Goal: Find specific page/section: Find specific page/section

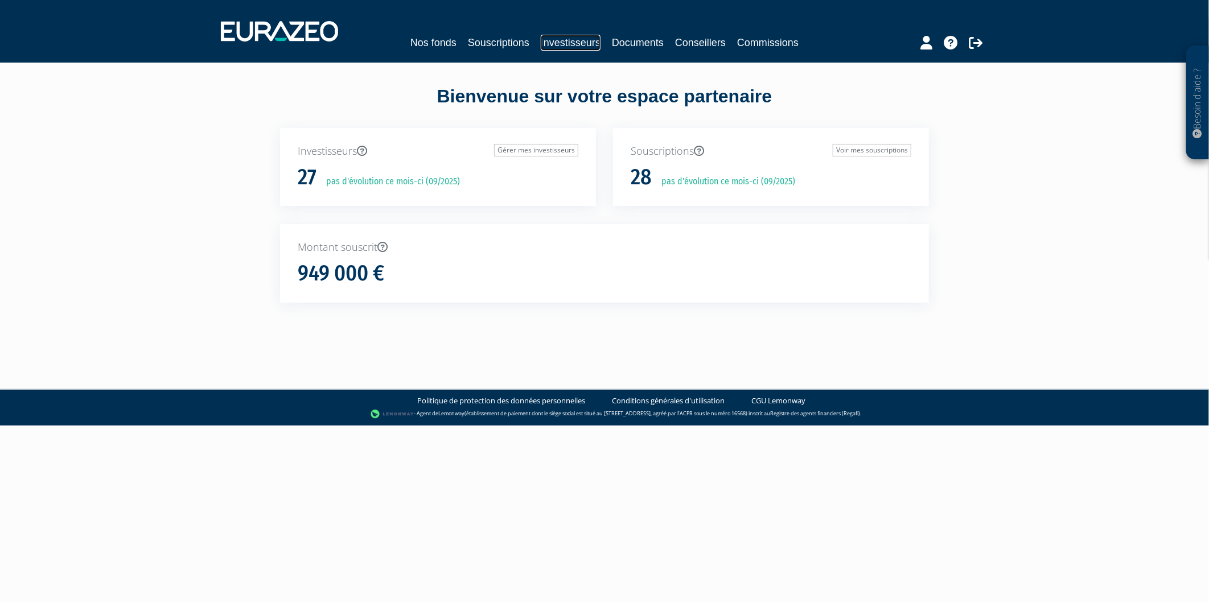
click at [553, 46] on link "Investisseurs" at bounding box center [571, 43] width 60 height 16
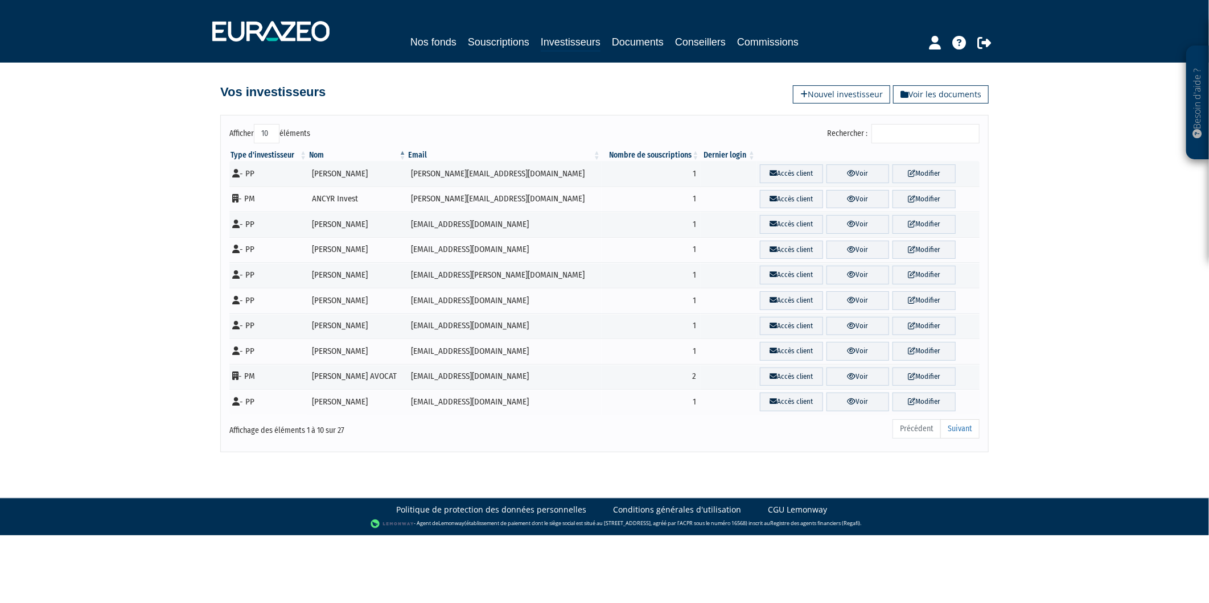
click at [907, 138] on input "Rechercher :" at bounding box center [925, 133] width 108 height 19
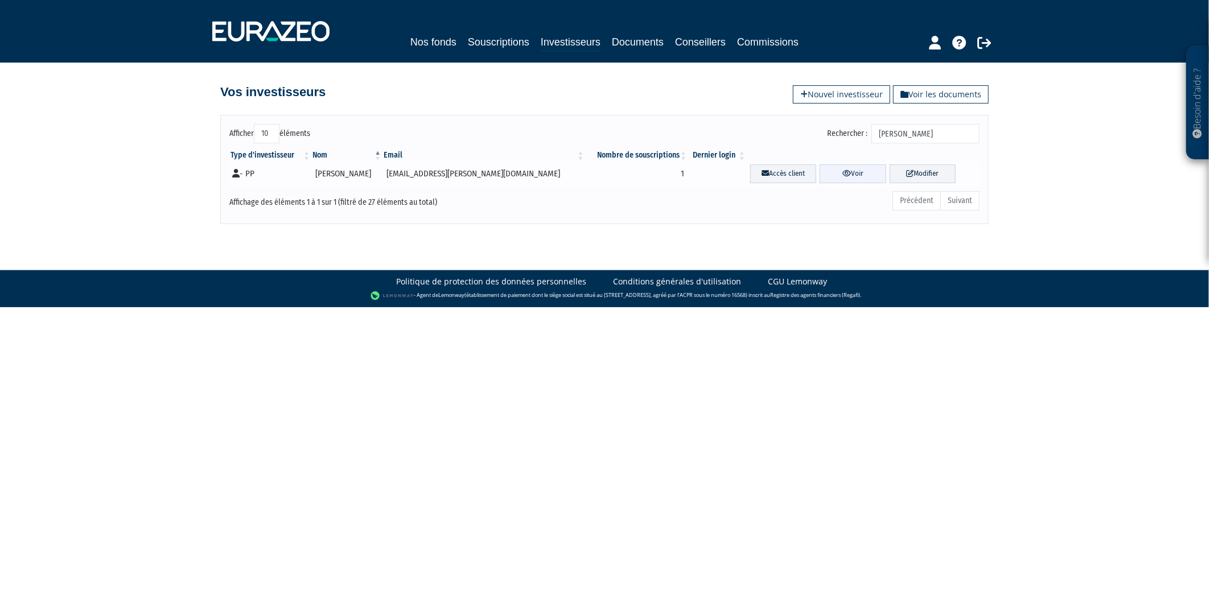
type input "[PERSON_NAME]"
click at [832, 172] on link "Voir" at bounding box center [852, 173] width 66 height 19
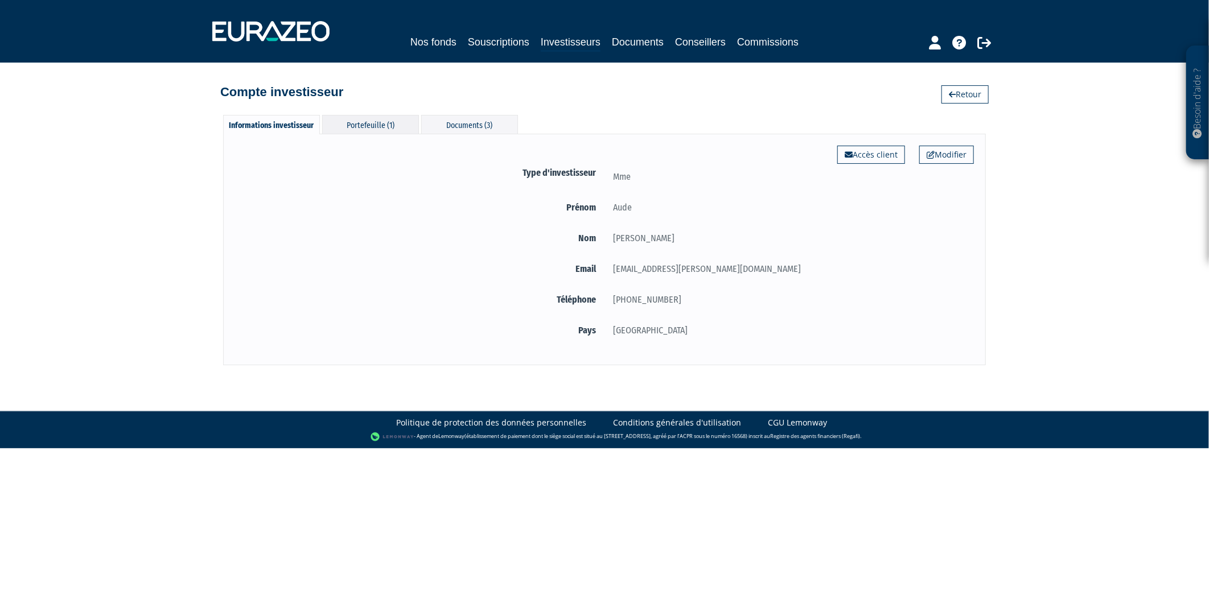
click at [370, 125] on div "Portefeuille (1)" at bounding box center [370, 124] width 97 height 19
